Goal: Information Seeking & Learning: Learn about a topic

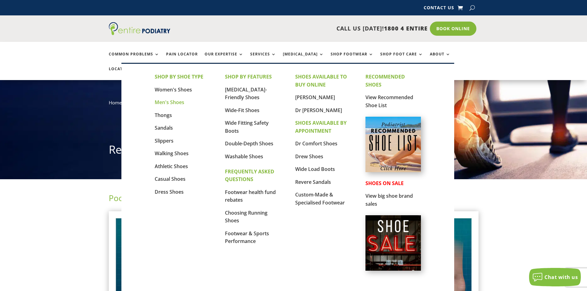
click at [174, 102] on link "Men's Shoes" at bounding box center [170, 102] width 30 height 7
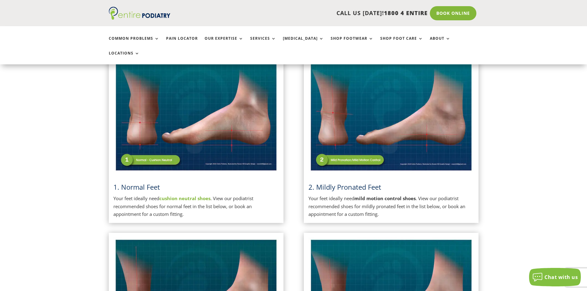
scroll to position [135, 0]
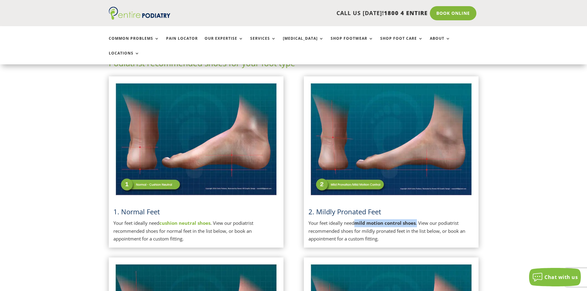
drag, startPoint x: 358, startPoint y: 209, endPoint x: 418, endPoint y: 211, distance: 60.1
click at [418, 219] on p "Your feet ideally need mild motion control shoes . View our podiatrist recommen…" at bounding box center [392, 231] width 166 height 24
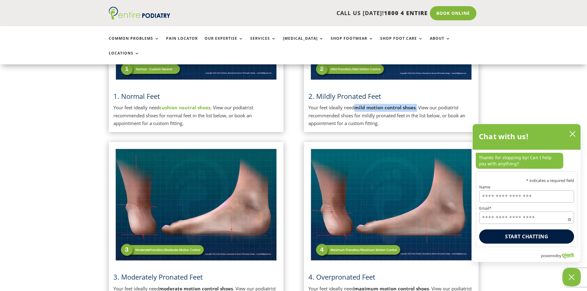
scroll to position [258, 0]
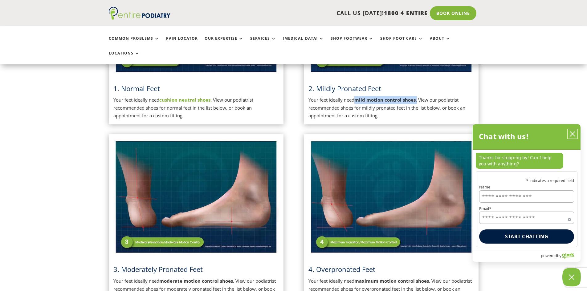
click at [575, 133] on icon "close chatbox" at bounding box center [573, 134] width 6 height 6
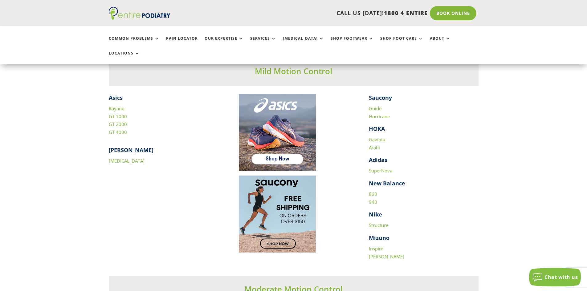
scroll to position [850, 0]
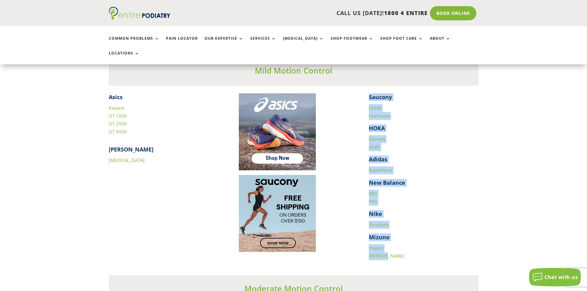
drag, startPoint x: 419, startPoint y: 238, endPoint x: 366, endPoint y: 88, distance: 159.2
click at [366, 93] on div "Asics Kayano GT 1000 GT 2000 GT 4000 [PERSON_NAME] [MEDICAL_DATA] Saucony Guide…" at bounding box center [294, 176] width 370 height 167
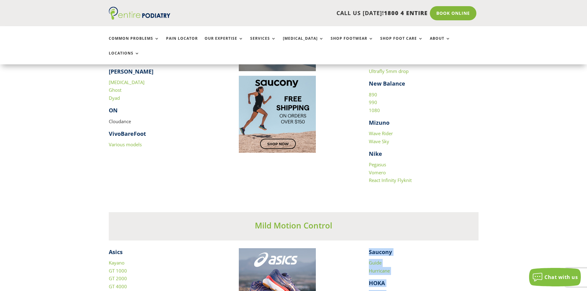
scroll to position [818, 0]
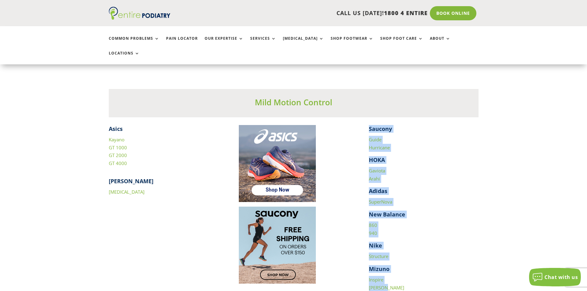
click at [120, 137] on link "Kayano" at bounding box center [117, 140] width 16 height 6
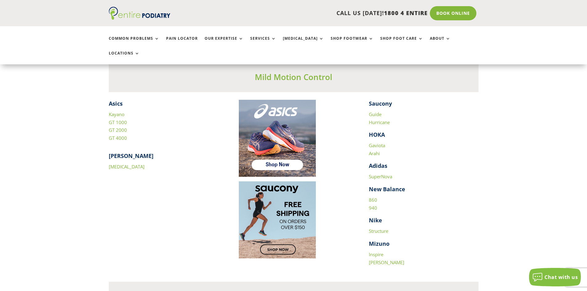
scroll to position [843, 0]
click at [122, 120] on link "GT 1000" at bounding box center [118, 123] width 18 height 6
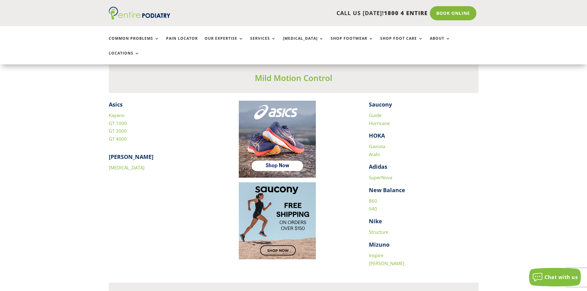
scroll to position [842, 0]
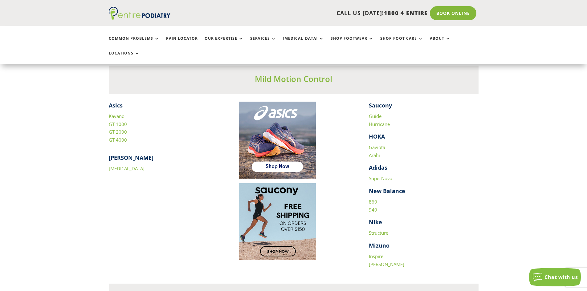
click at [379, 230] on link "Structure" at bounding box center [378, 233] width 19 height 6
click at [373, 199] on link "860" at bounding box center [373, 202] width 8 height 6
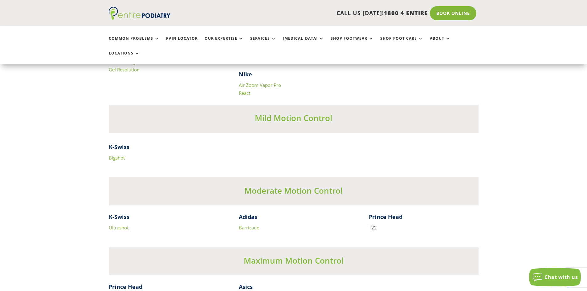
scroll to position [1286, 0]
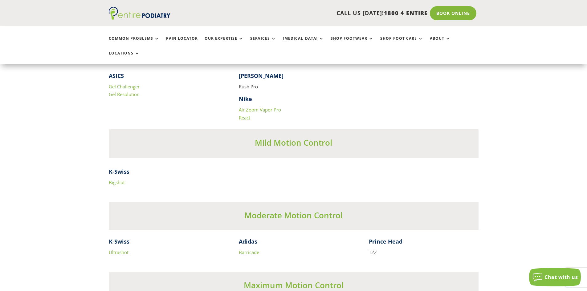
click at [121, 179] on link "Bigshot" at bounding box center [117, 182] width 16 height 6
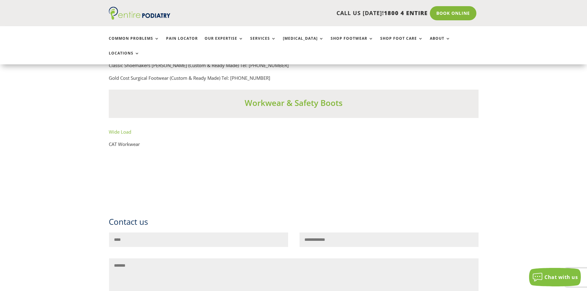
scroll to position [4438, 0]
click at [119, 133] on link "Wide Load" at bounding box center [120, 131] width 23 height 6
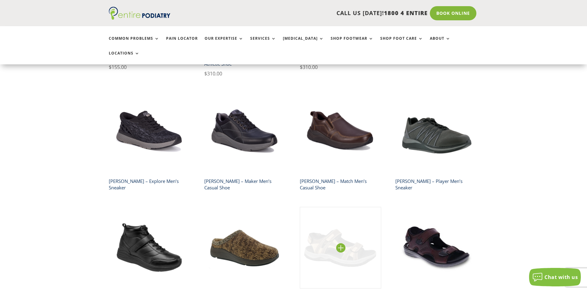
scroll to position [641, 0]
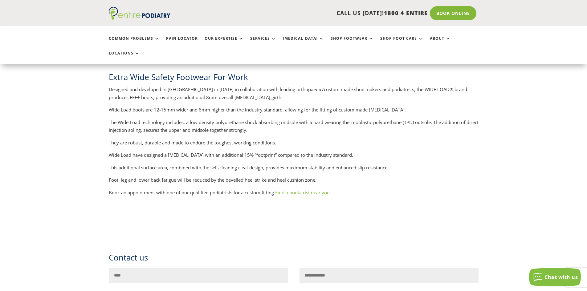
scroll to position [543, 0]
